Goal: Task Accomplishment & Management: Complete application form

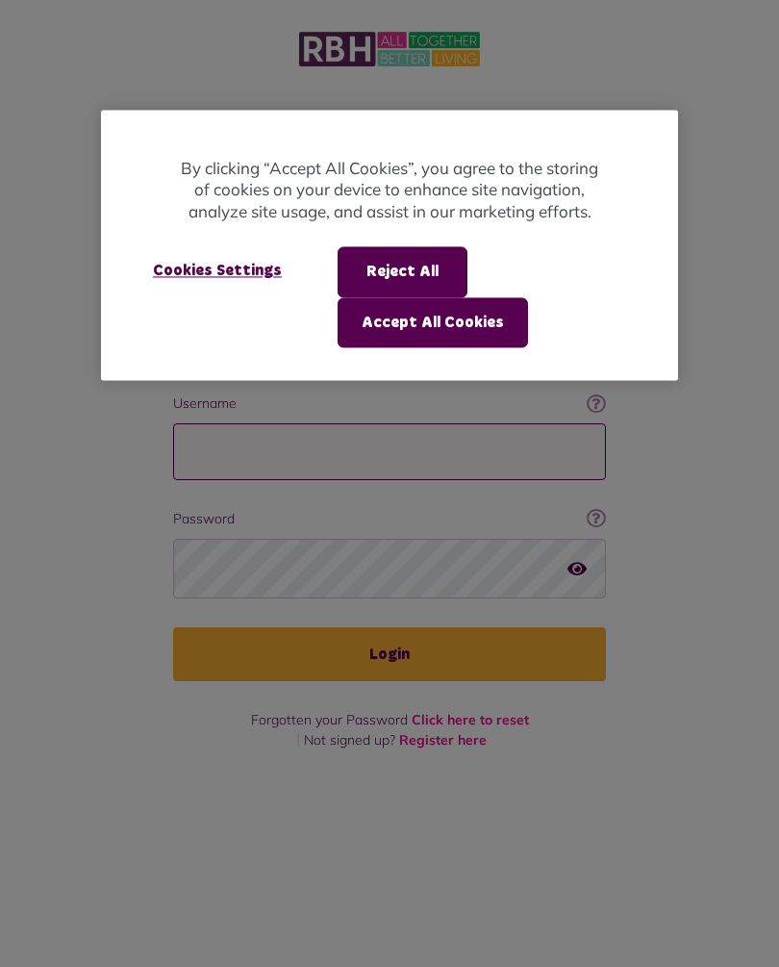
type input "**********"
click at [390, 627] on button "Login" at bounding box center [389, 654] width 433 height 54
click at [411, 627] on div at bounding box center [389, 483] width 779 height 967
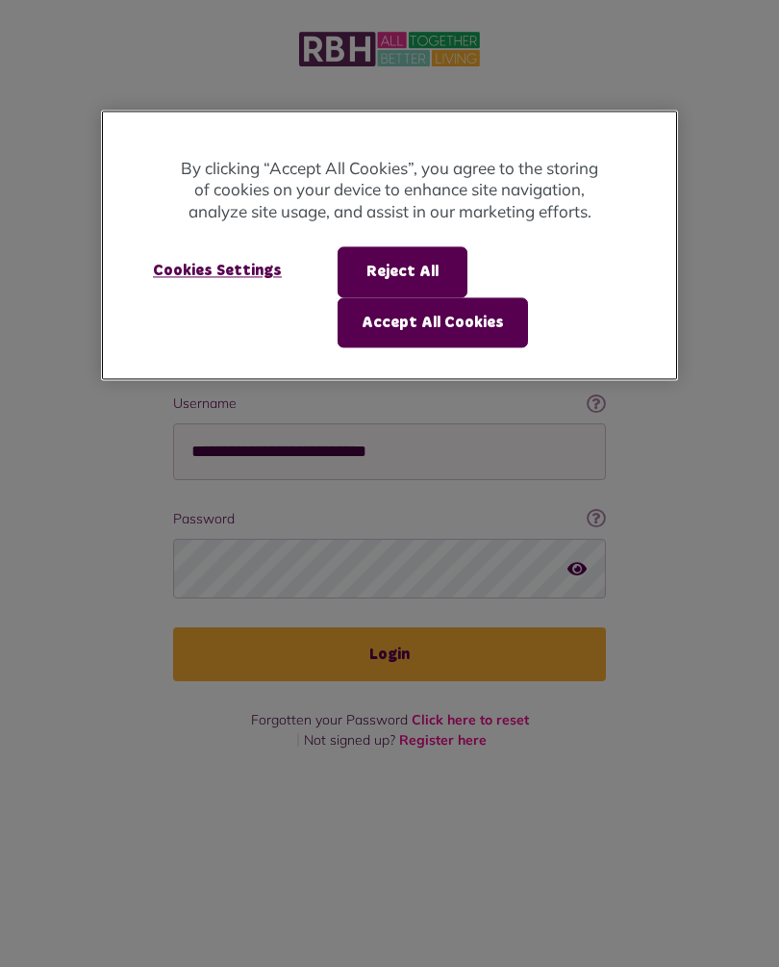
click at [468, 325] on button "Accept All Cookies" at bounding box center [433, 322] width 190 height 50
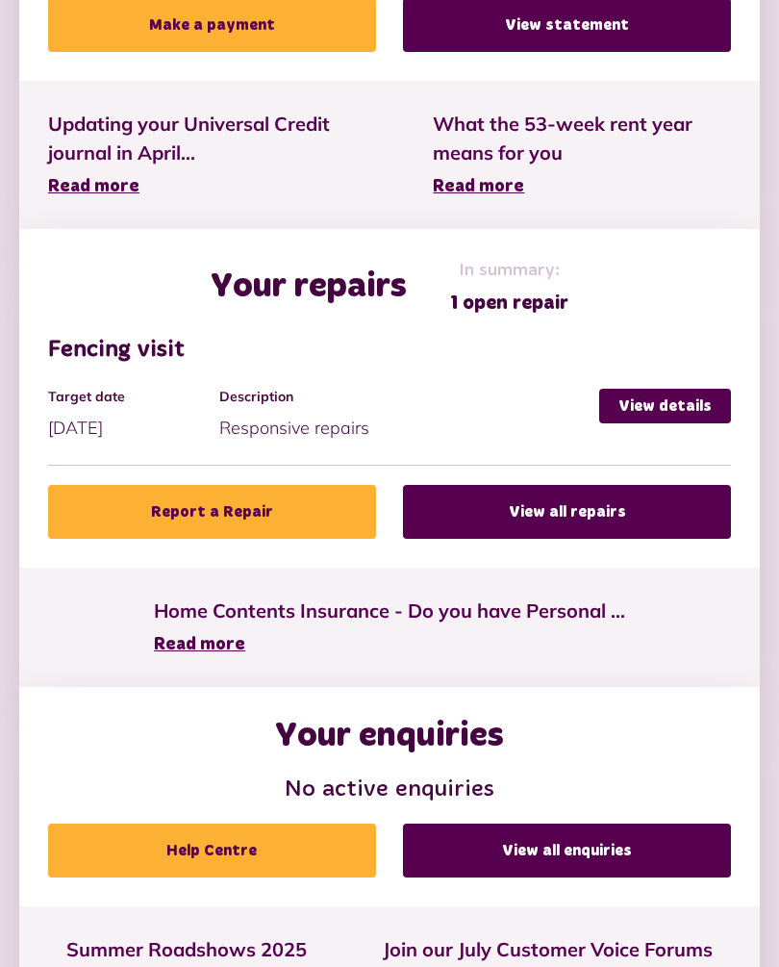
scroll to position [854, 0]
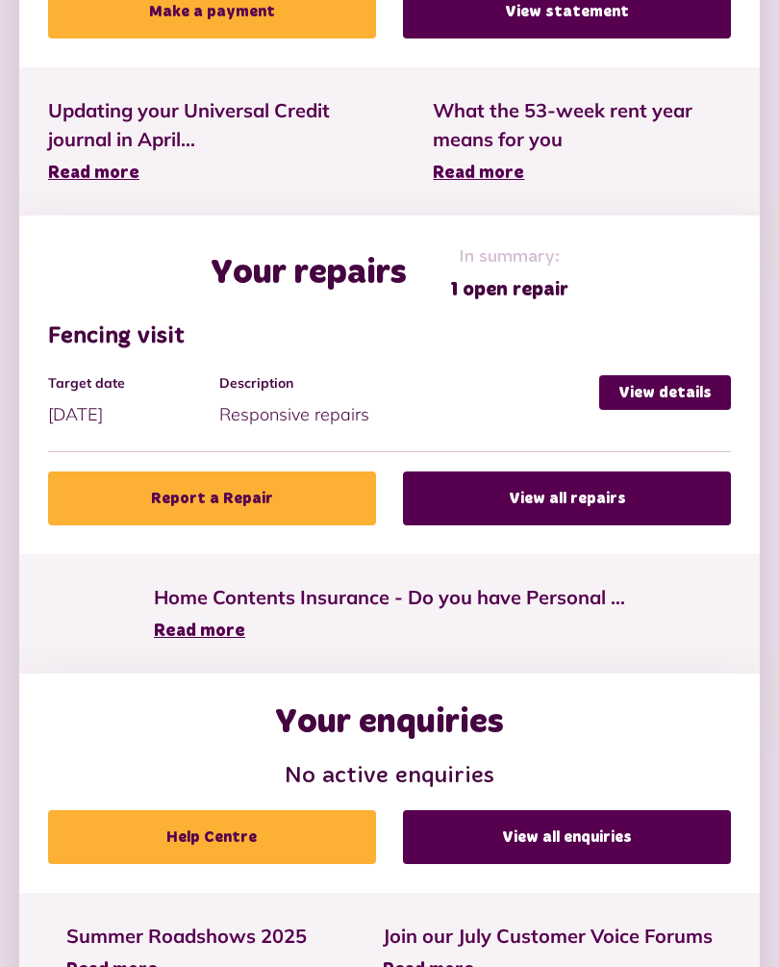
click at [254, 506] on link "Report a Repair" at bounding box center [212, 499] width 328 height 54
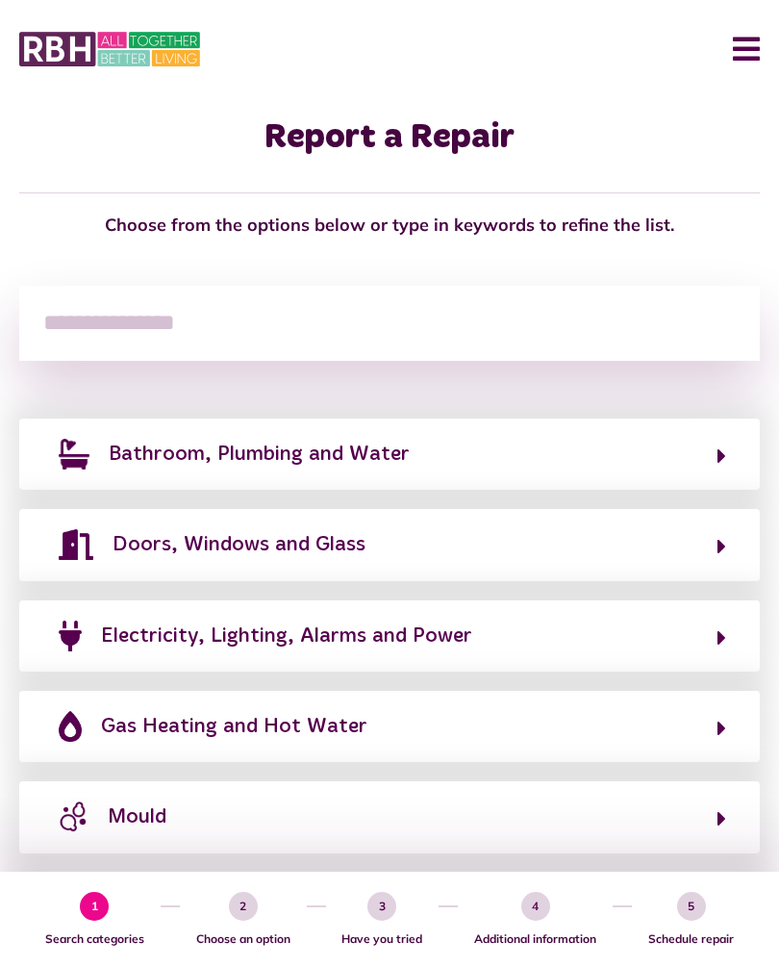
click at [714, 459] on button "Bathroom, Plumbing and Water" at bounding box center [389, 454] width 673 height 33
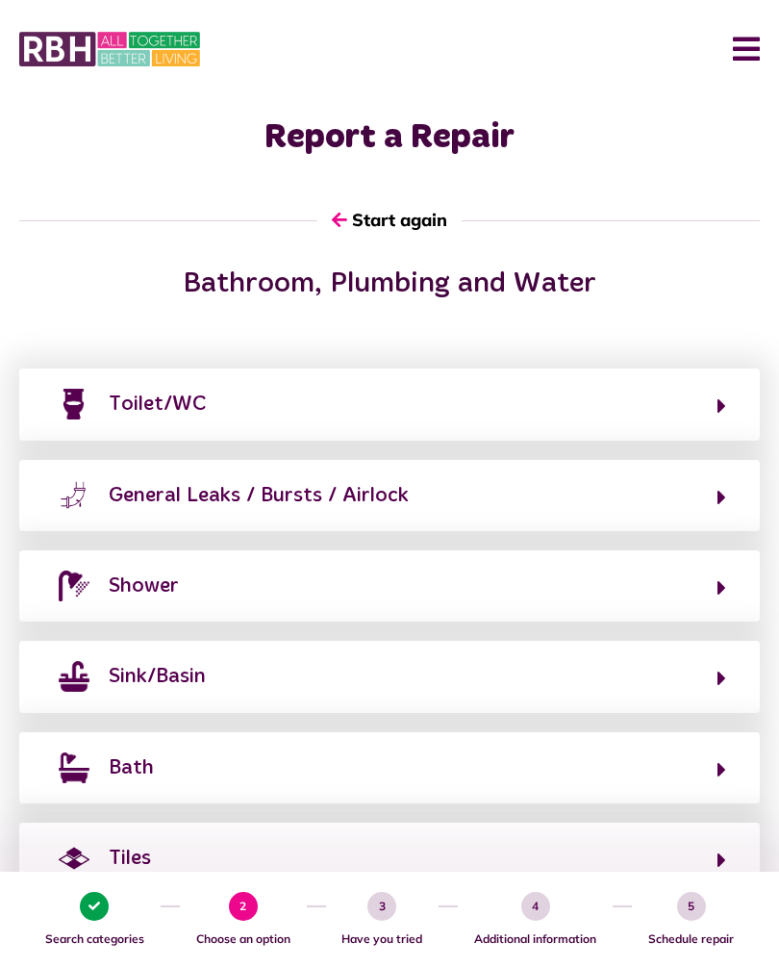
click at [566, 399] on button "Toilet/WC" at bounding box center [389, 404] width 673 height 33
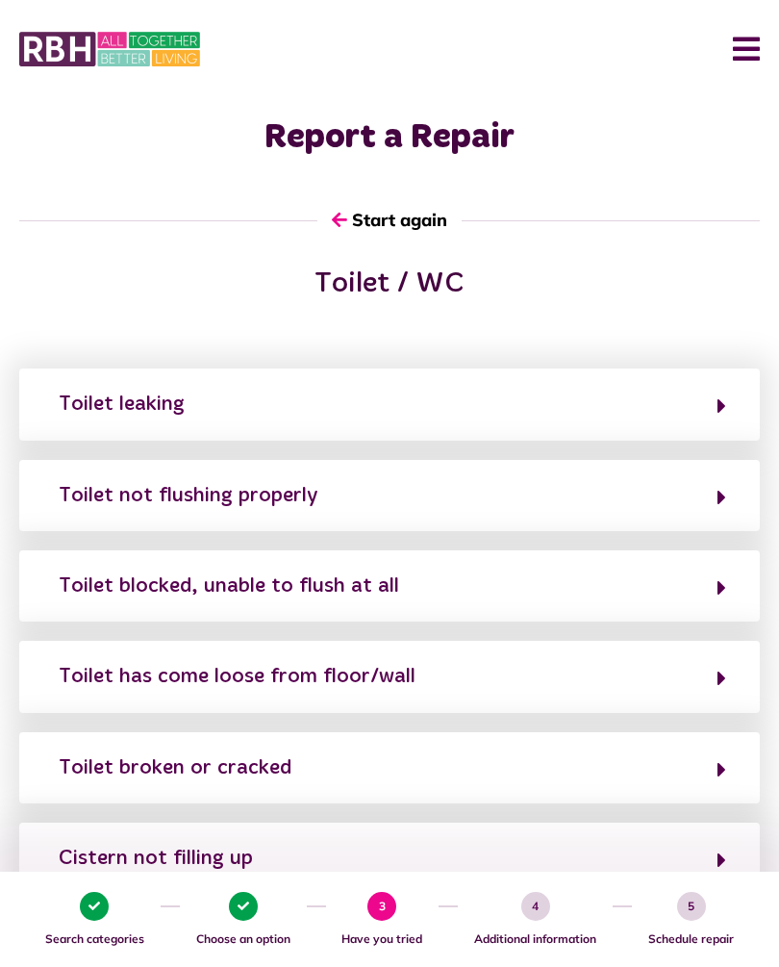
click at [397, 488] on button "Toilet not flushing properly" at bounding box center [389, 495] width 673 height 33
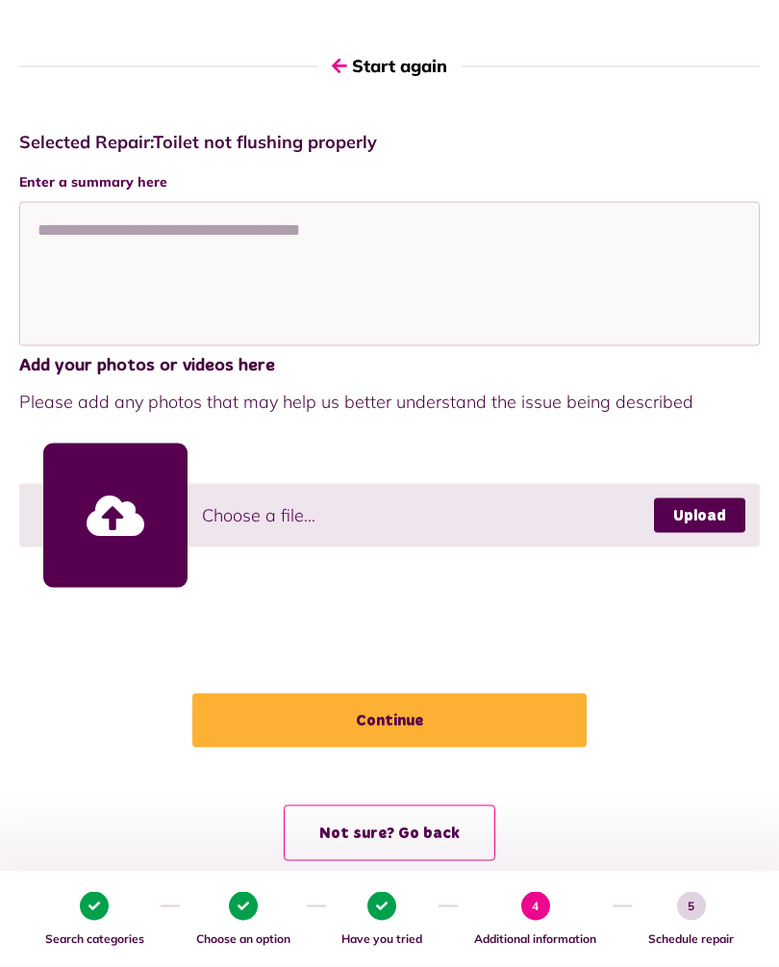
scroll to position [157, 0]
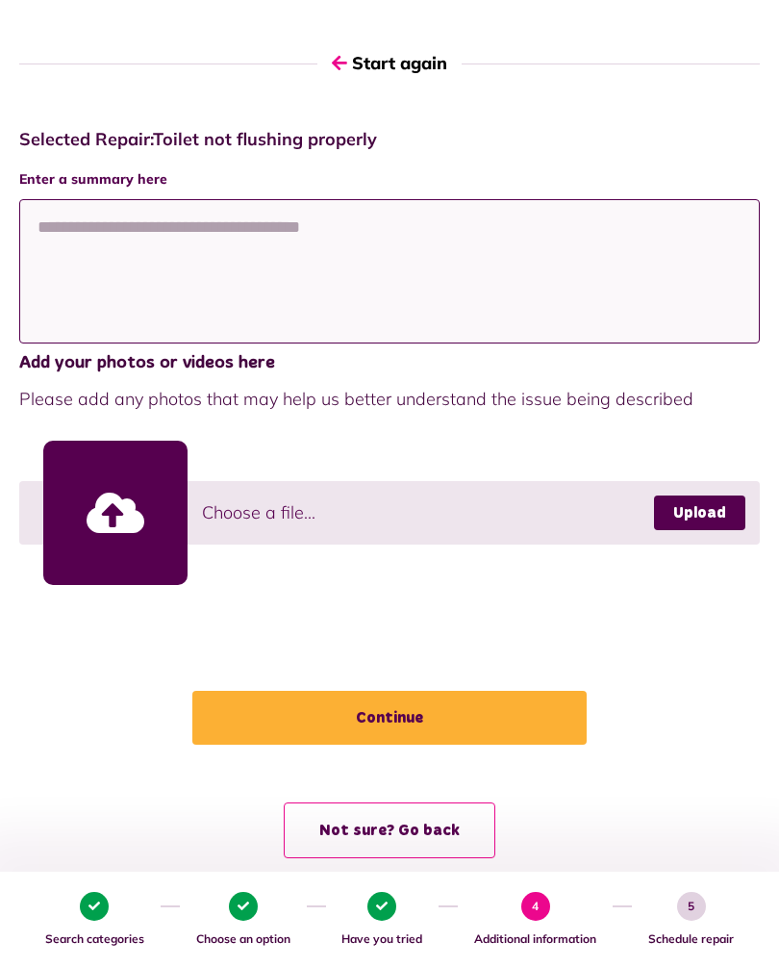
click at [86, 239] on textarea at bounding box center [389, 271] width 741 height 144
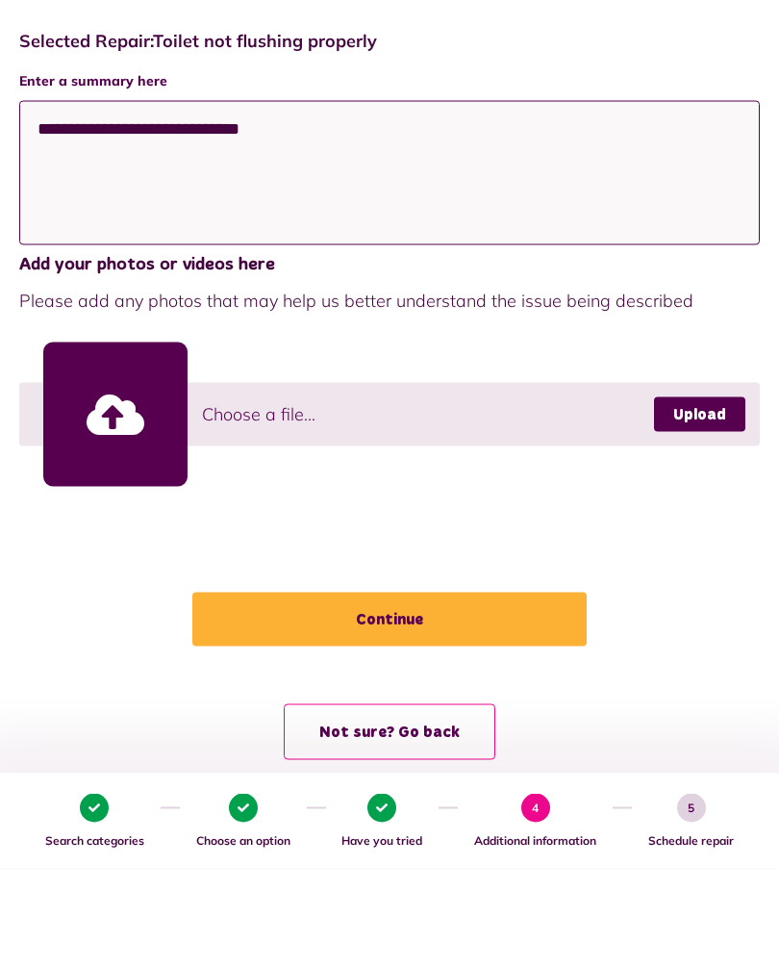
type textarea "**********"
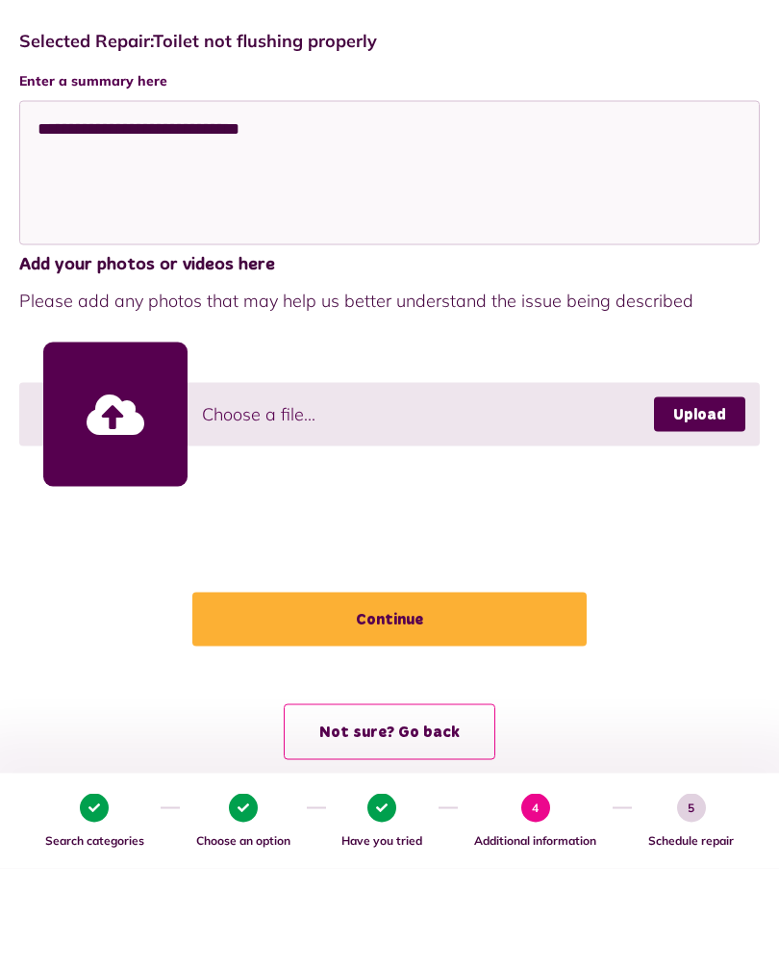
click at [406, 691] on button "Continue" at bounding box center [389, 718] width 394 height 54
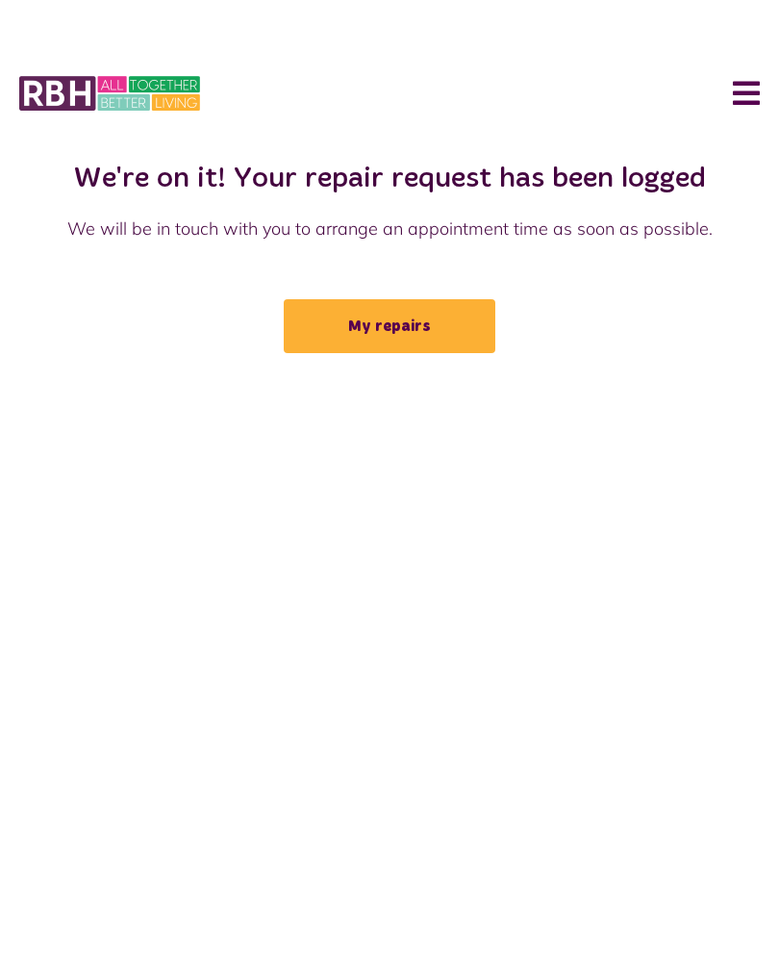
scroll to position [0, 0]
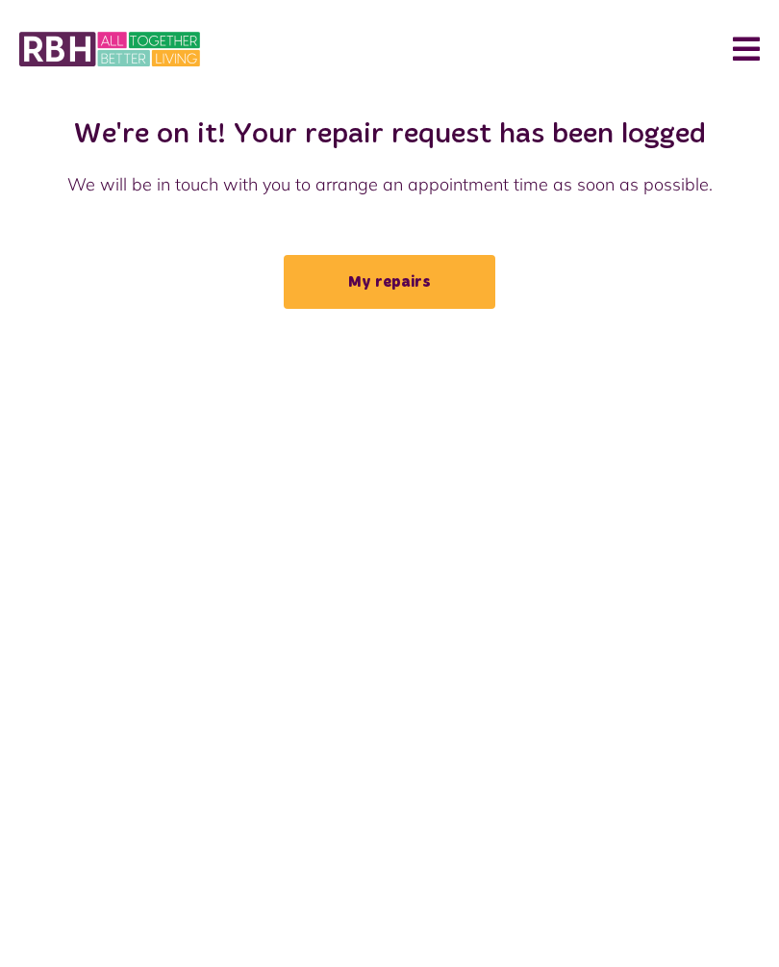
click at [420, 279] on link "My repairs" at bounding box center [390, 282] width 212 height 54
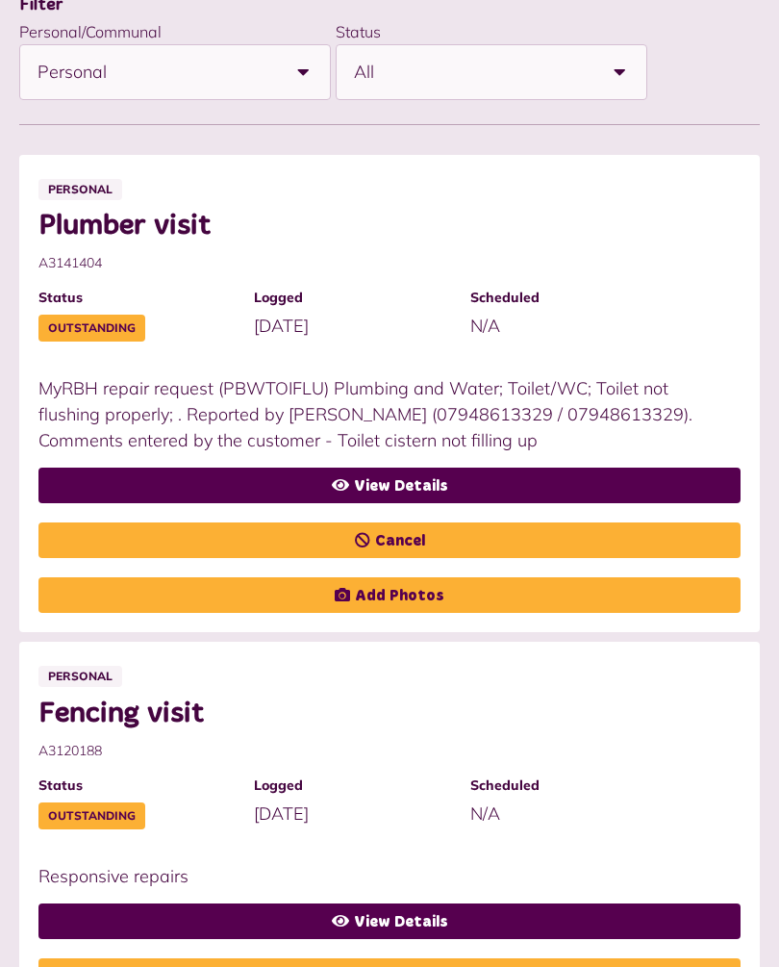
scroll to position [466, 0]
click at [442, 474] on link "View Details" at bounding box center [389, 486] width 702 height 36
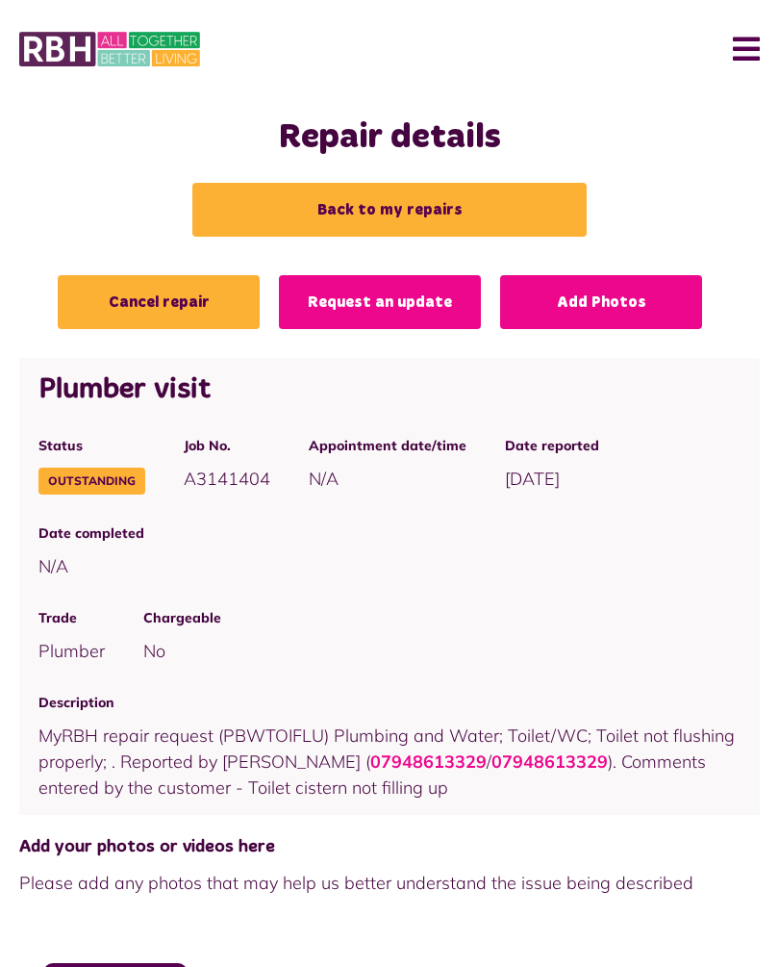
click at [431, 204] on link "Back to my repairs" at bounding box center [389, 210] width 394 height 54
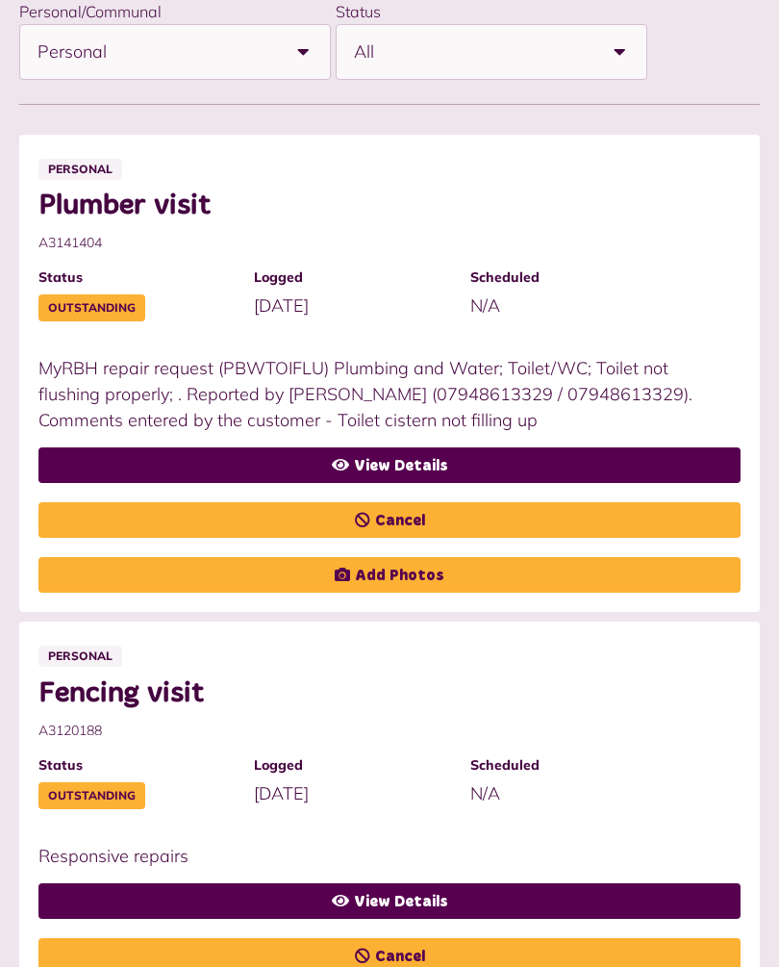
scroll to position [486, 0]
click at [442, 455] on link "View Details" at bounding box center [389, 465] width 702 height 36
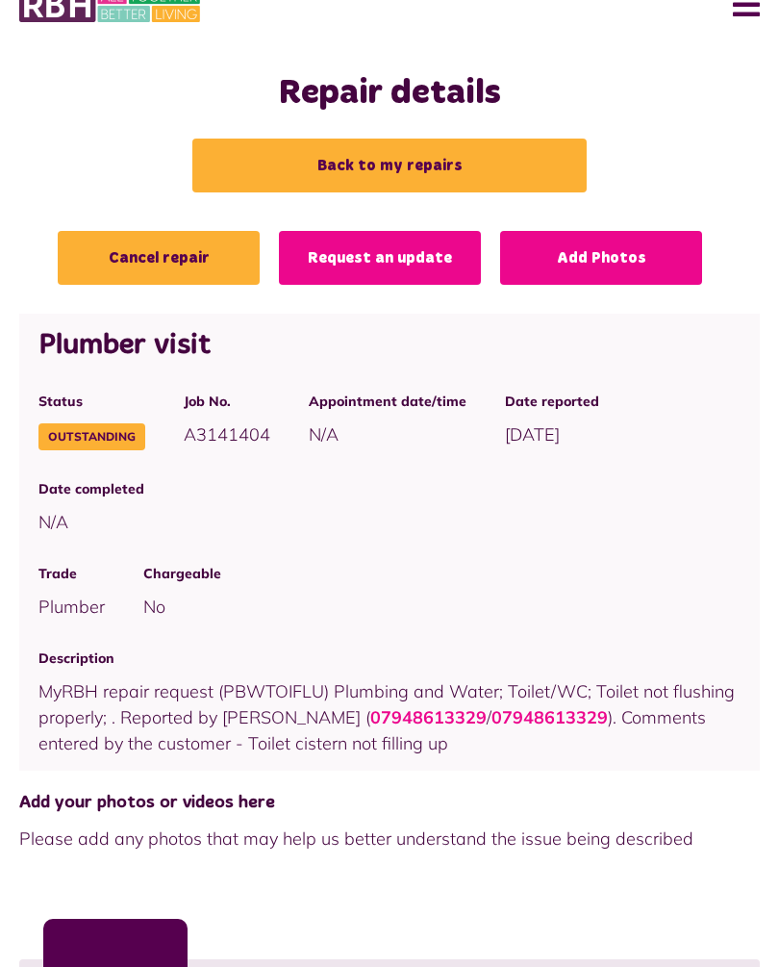
scroll to position [44, 0]
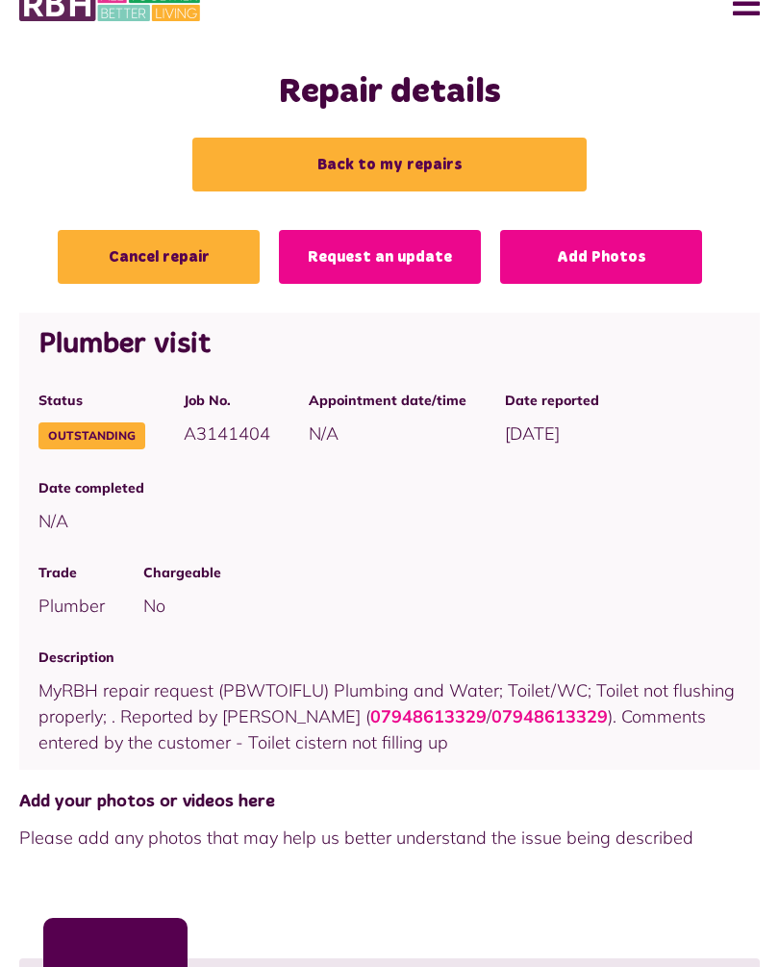
click at [184, 254] on link "Cancel repair" at bounding box center [159, 258] width 202 height 54
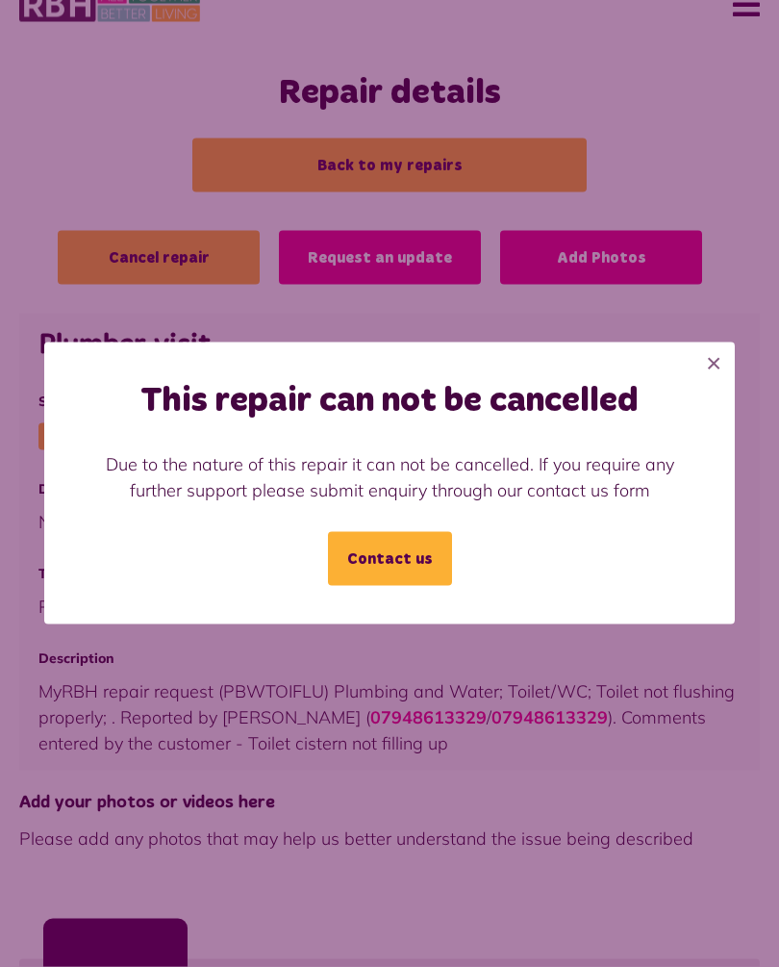
scroll to position [45, 0]
click at [698, 385] on button "×" at bounding box center [714, 363] width 42 height 42
